Goal: Task Accomplishment & Management: Manage account settings

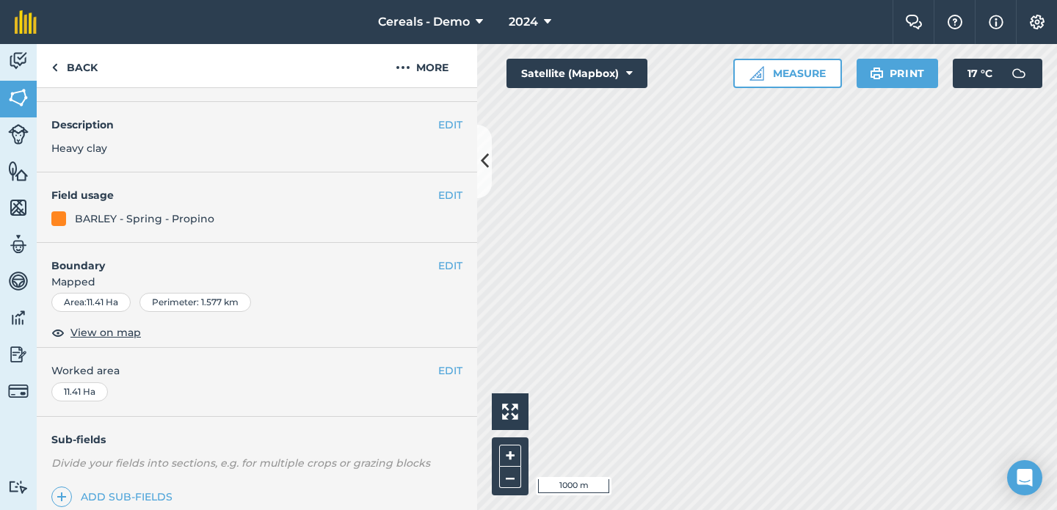
scroll to position [97, 0]
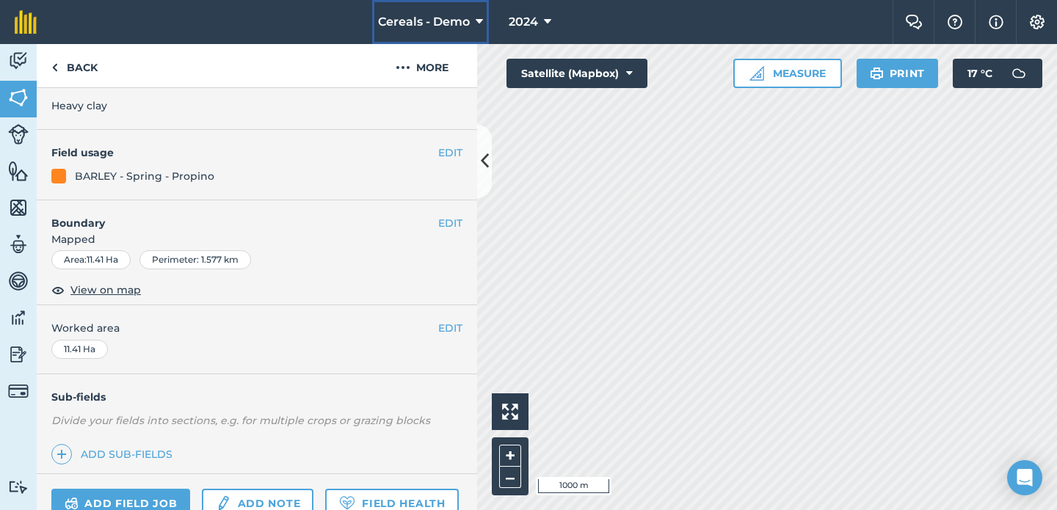
click at [478, 22] on icon at bounding box center [479, 22] width 7 height 18
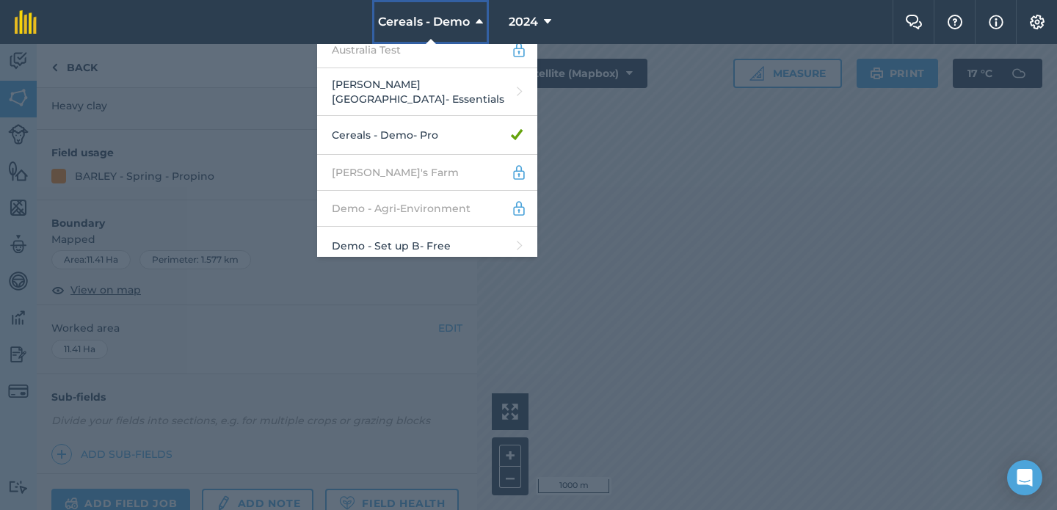
scroll to position [571, 0]
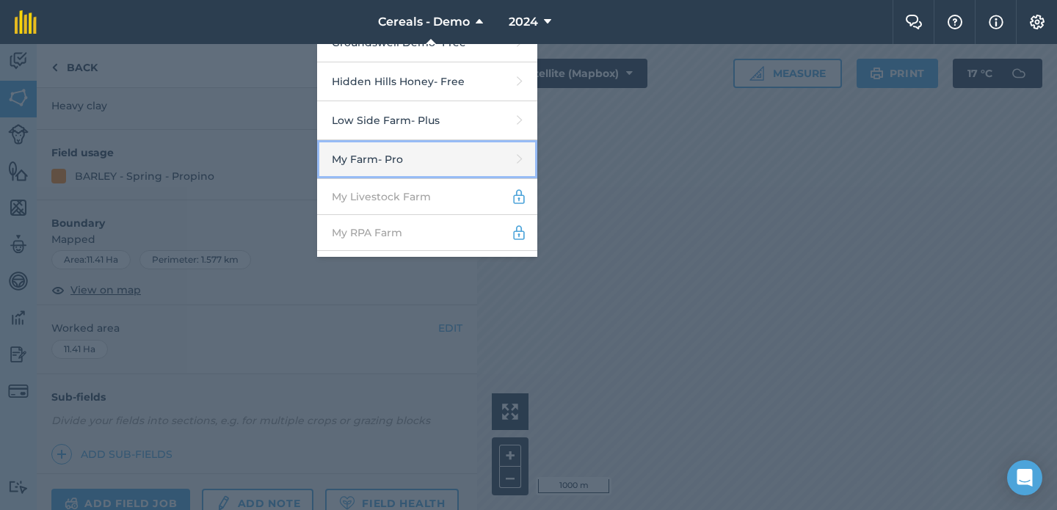
click at [460, 140] on link "My Farm - Pro" at bounding box center [427, 159] width 220 height 39
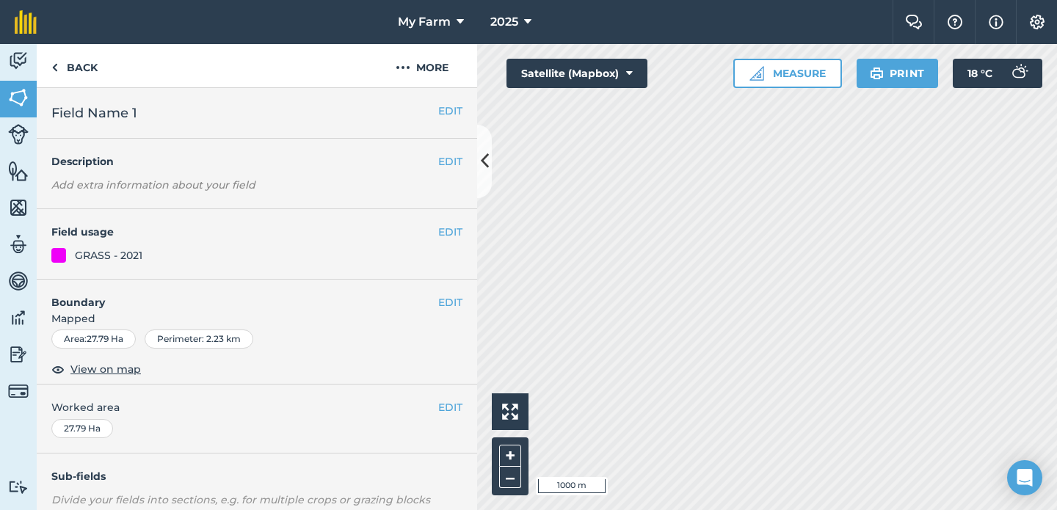
click at [472, 307] on div "EDIT Boundary Mapped Area : 27.79 Ha Perimeter : 2.23 km View on map" at bounding box center [257, 333] width 441 height 106
click at [451, 298] on button "EDIT" at bounding box center [450, 302] width 24 height 16
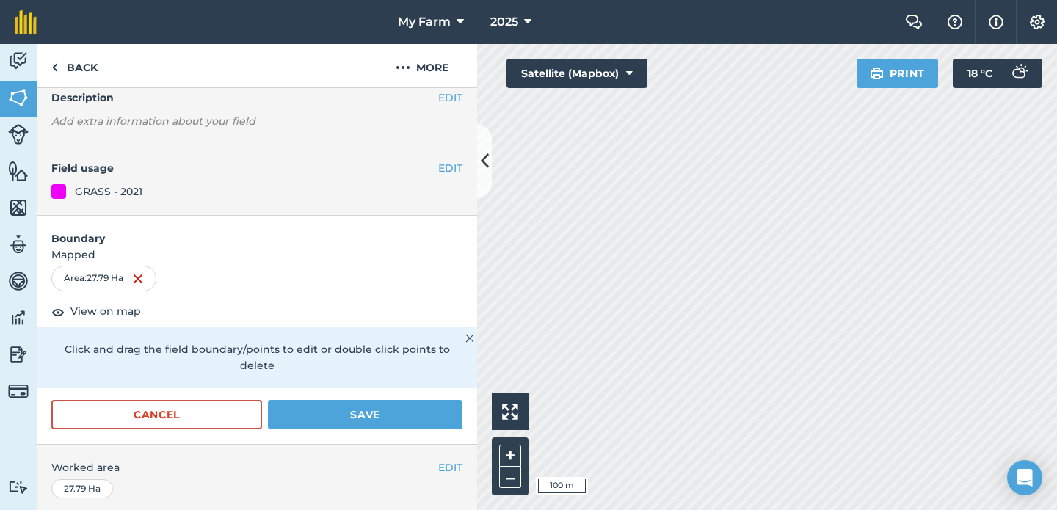
scroll to position [67, 0]
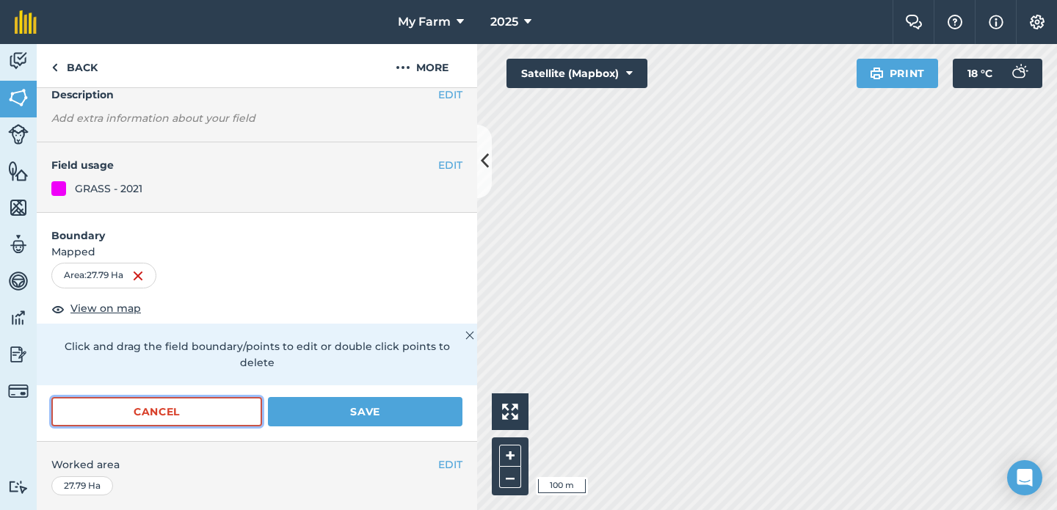
click at [203, 397] on button "Cancel" at bounding box center [156, 411] width 211 height 29
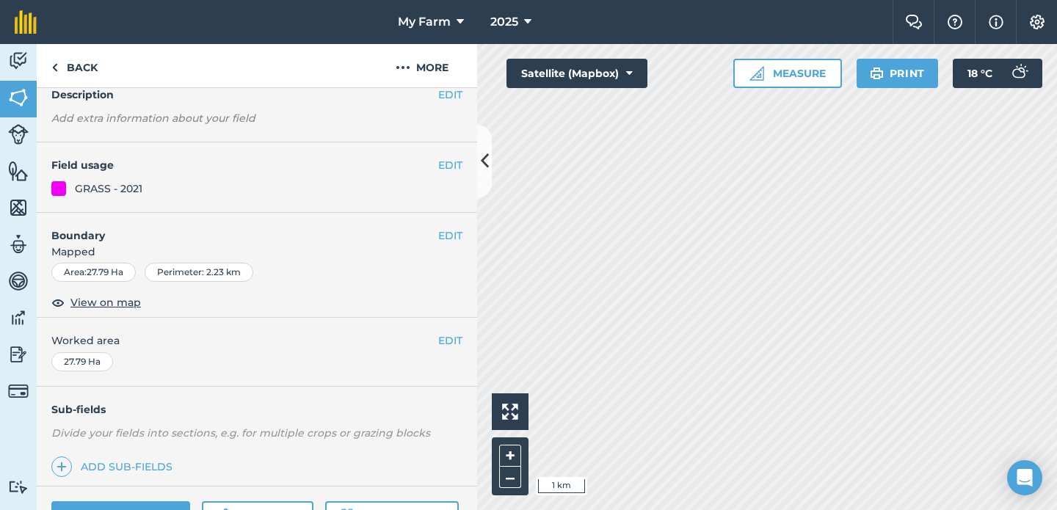
scroll to position [70, 0]
